Goal: Task Accomplishment & Management: Use online tool/utility

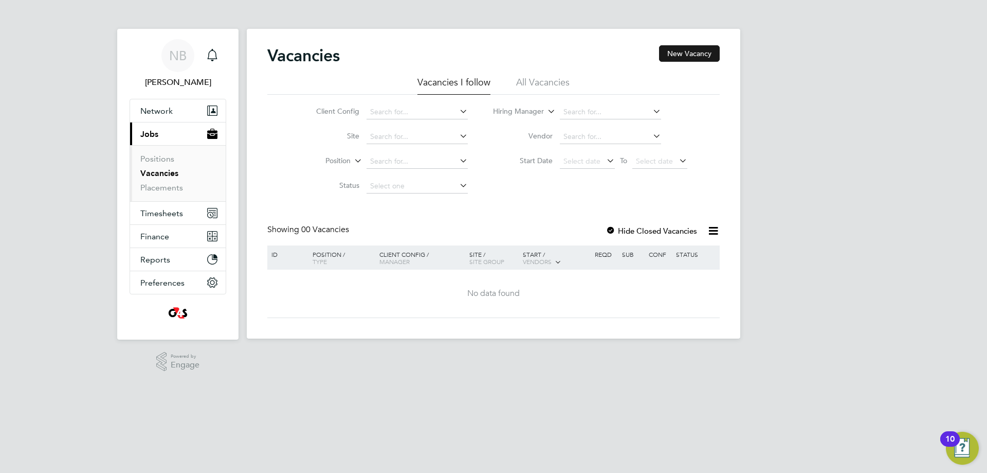
click at [704, 56] on button "New Vacancy" at bounding box center [689, 53] width 61 height 16
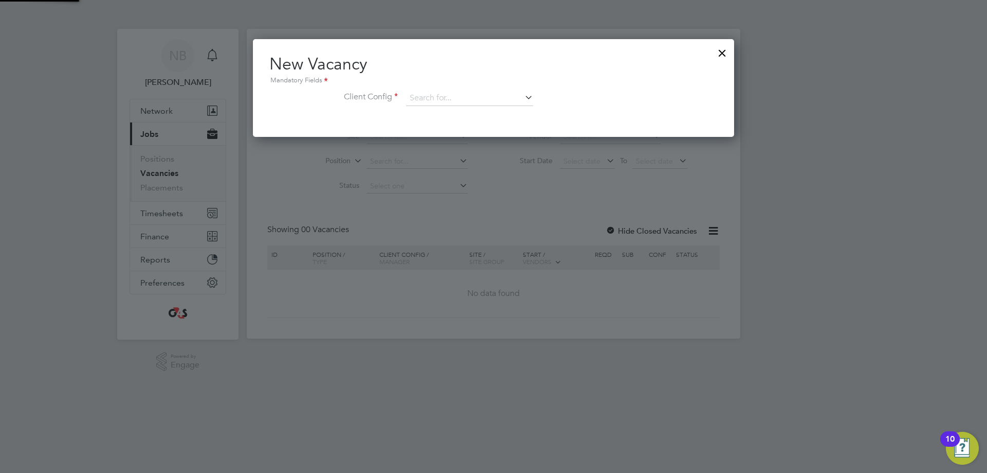
scroll to position [98, 482]
click at [473, 182] on div at bounding box center [493, 236] width 987 height 473
click at [505, 188] on div at bounding box center [493, 236] width 987 height 473
click at [727, 55] on div at bounding box center [722, 50] width 19 height 19
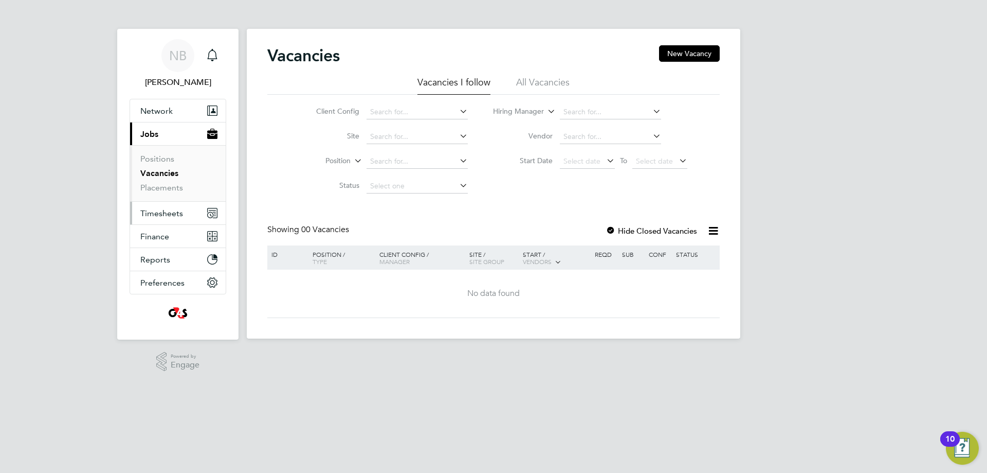
click at [161, 210] on span "Timesheets" at bounding box center [161, 213] width 43 height 10
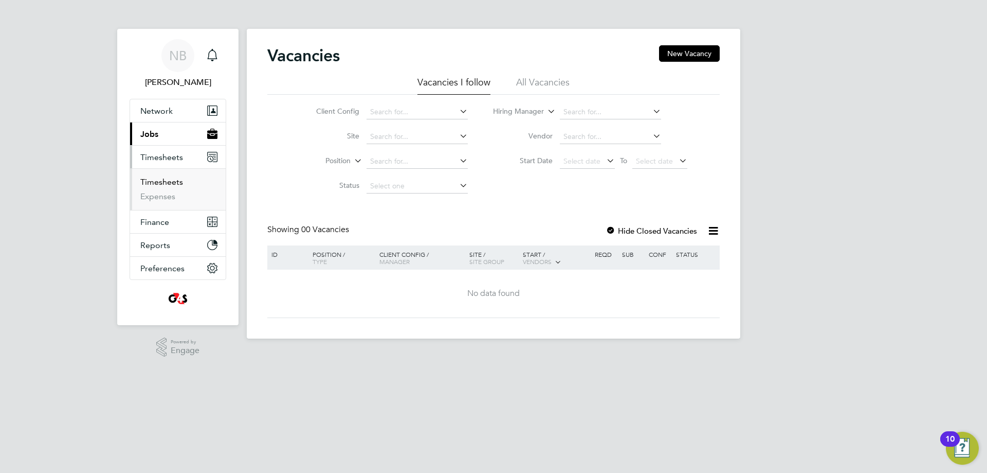
click at [164, 182] on link "Timesheets" at bounding box center [161, 182] width 43 height 10
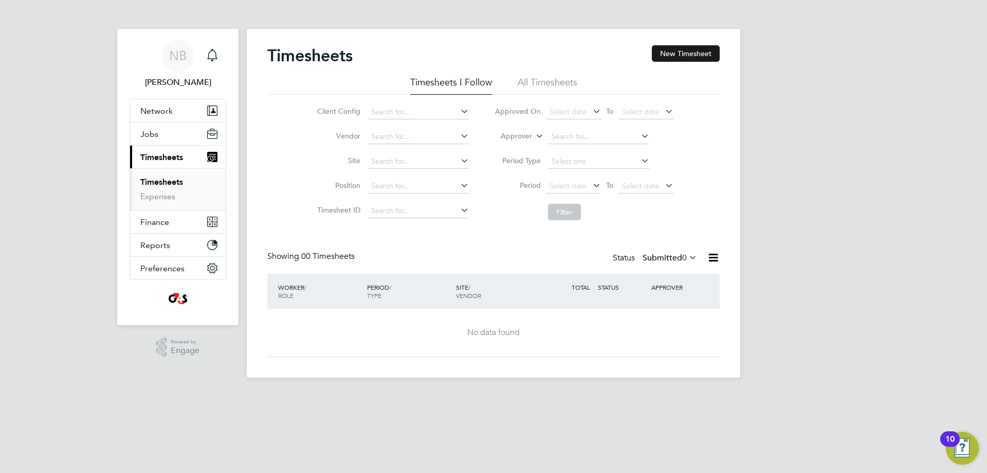
click at [672, 57] on button "New Timesheet" at bounding box center [686, 53] width 68 height 16
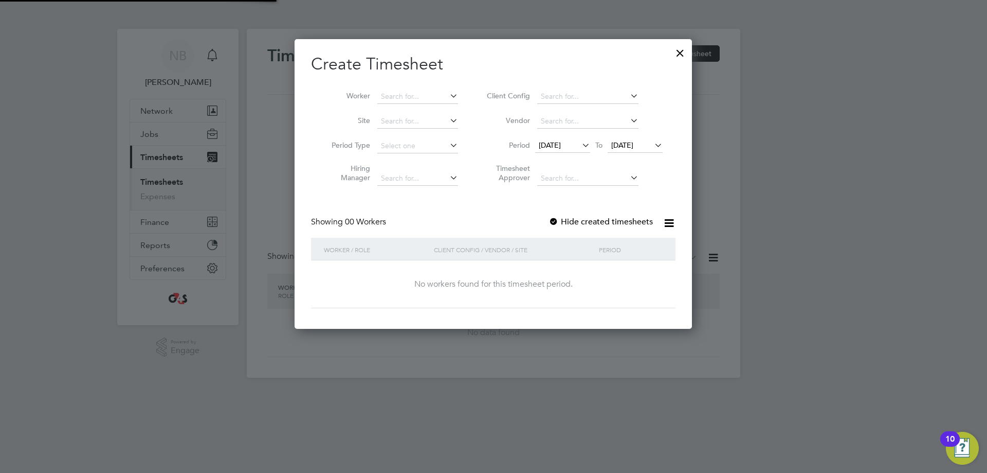
scroll to position [290, 398]
click at [428, 94] on input at bounding box center [417, 96] width 81 height 14
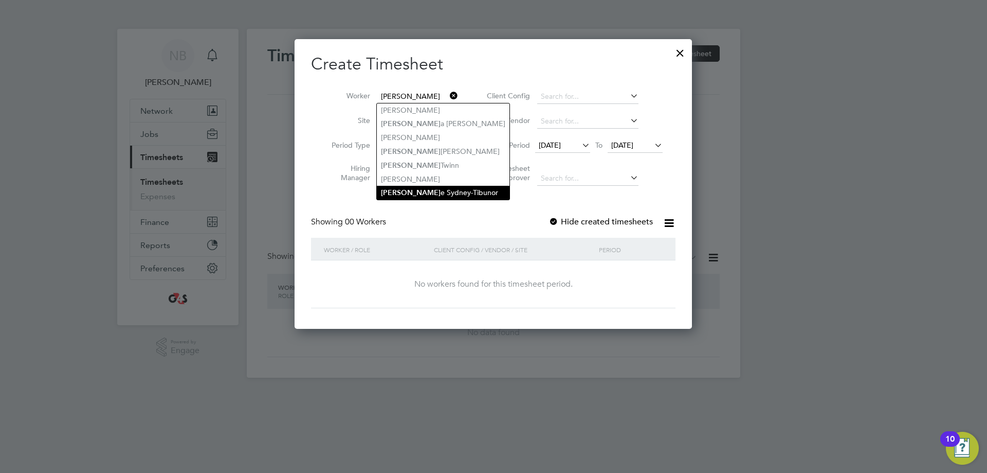
click at [429, 189] on li "[PERSON_NAME] e Sydney-Tibunor" at bounding box center [443, 193] width 133 height 14
type input "[PERSON_NAME]-Tibunor"
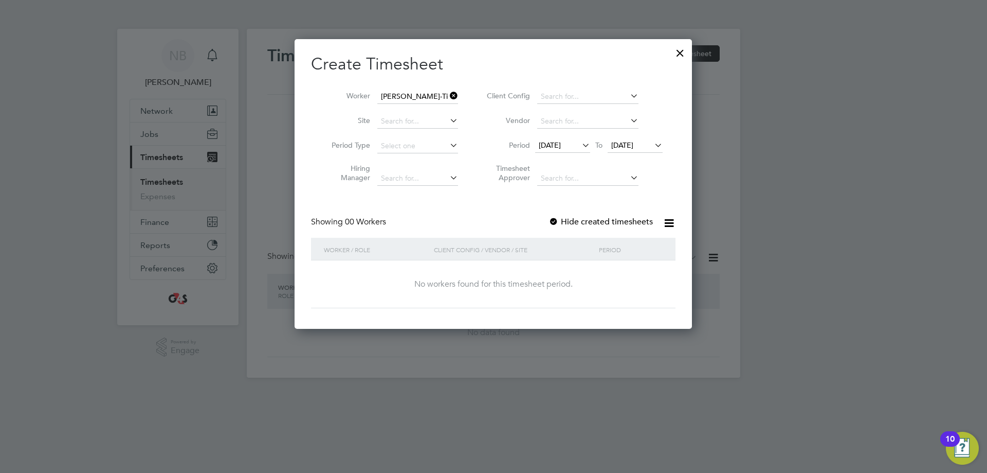
click at [561, 142] on span "[DATE]" at bounding box center [550, 144] width 22 height 9
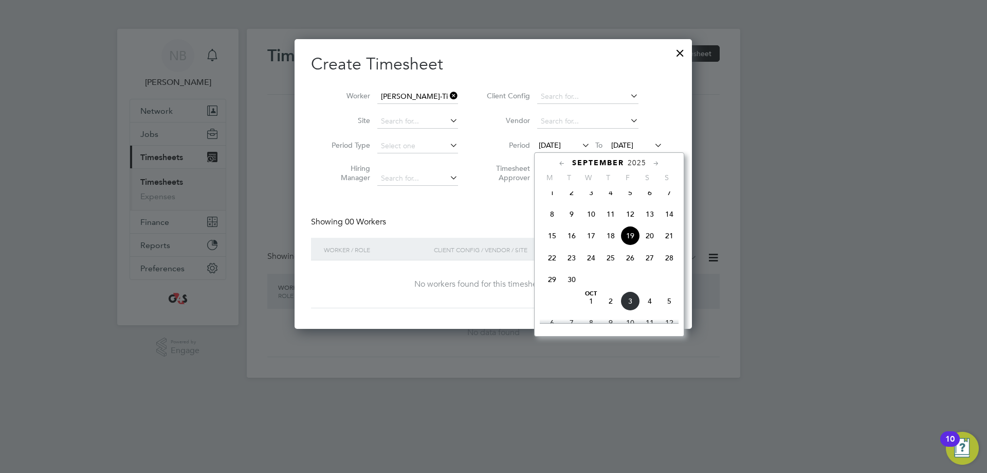
scroll to position [356, 0]
click at [552, 289] on span "29" at bounding box center [553, 279] width 20 height 20
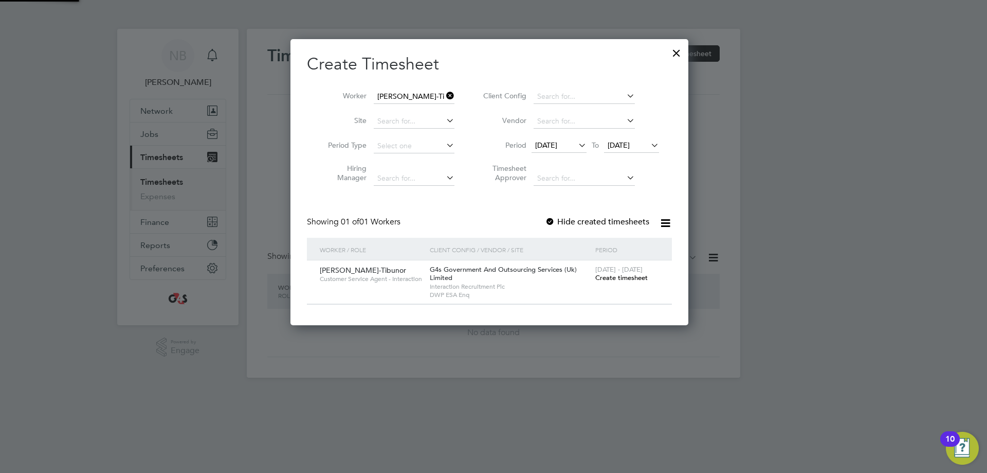
scroll to position [286, 406]
click at [627, 280] on span "Create timesheet" at bounding box center [622, 277] width 52 height 9
